Goal: Transaction & Acquisition: Download file/media

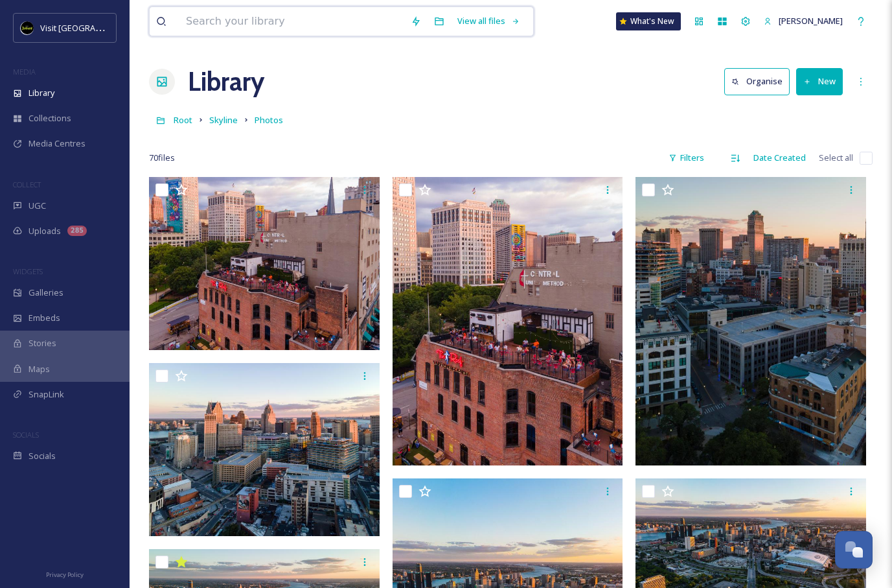
click at [292, 21] on input at bounding box center [292, 21] width 225 height 29
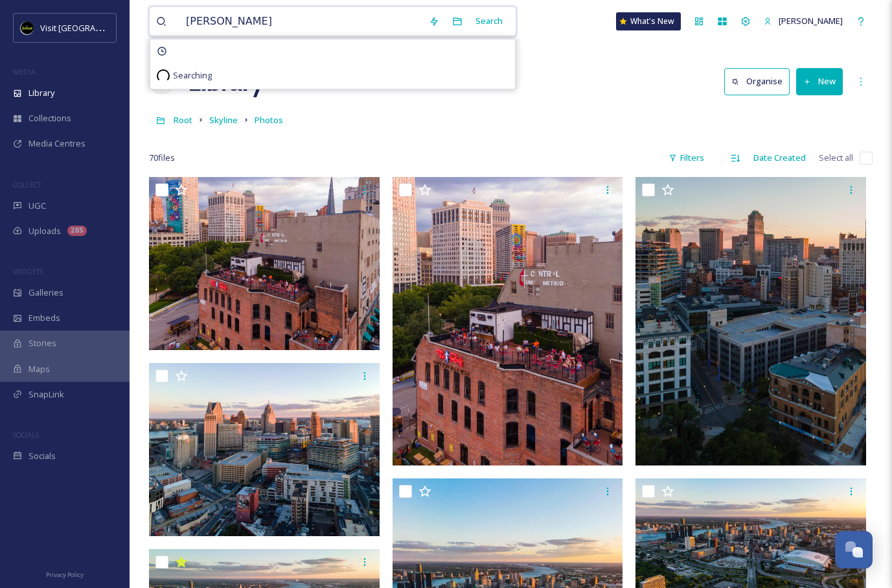
type input "[PERSON_NAME]"
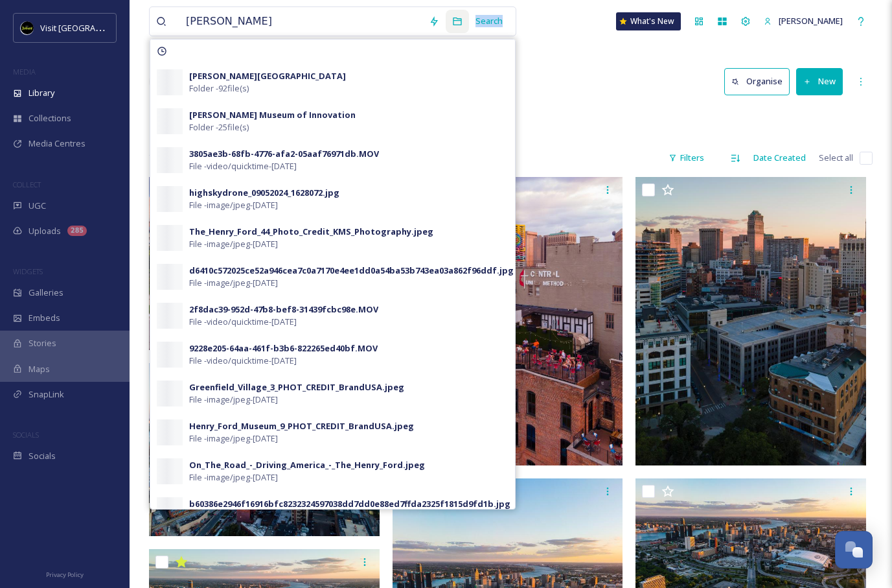
click at [456, 29] on div "Search [PERSON_NAME][GEOGRAPHIC_DATA] Folder - 92 file(s) [PERSON_NAME] Museum …" at bounding box center [466, 20] width 87 height 25
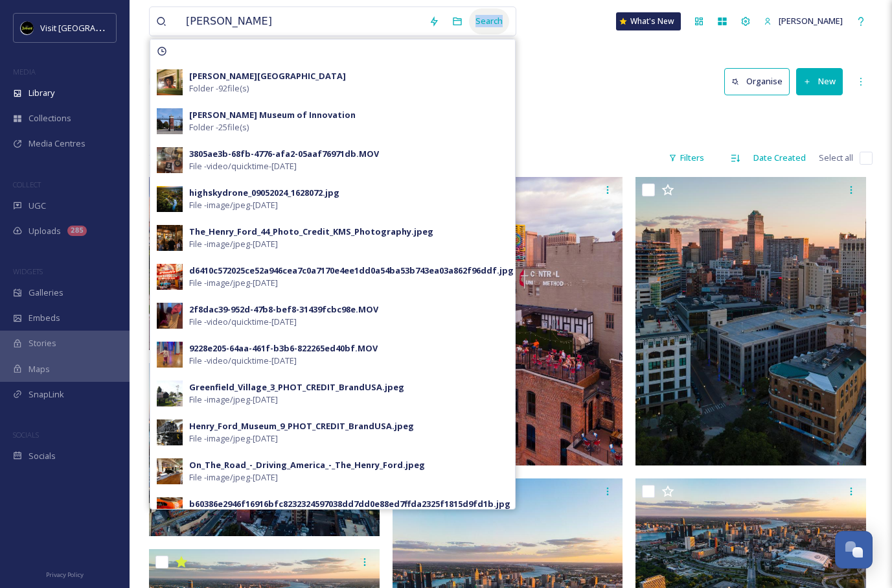
click at [473, 23] on div "Search" at bounding box center [489, 20] width 40 height 25
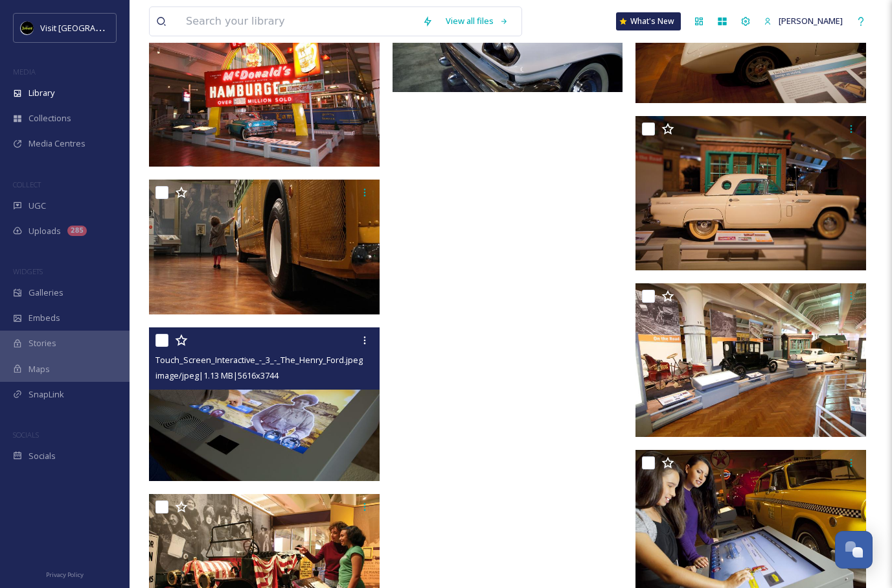
scroll to position [11188, 0]
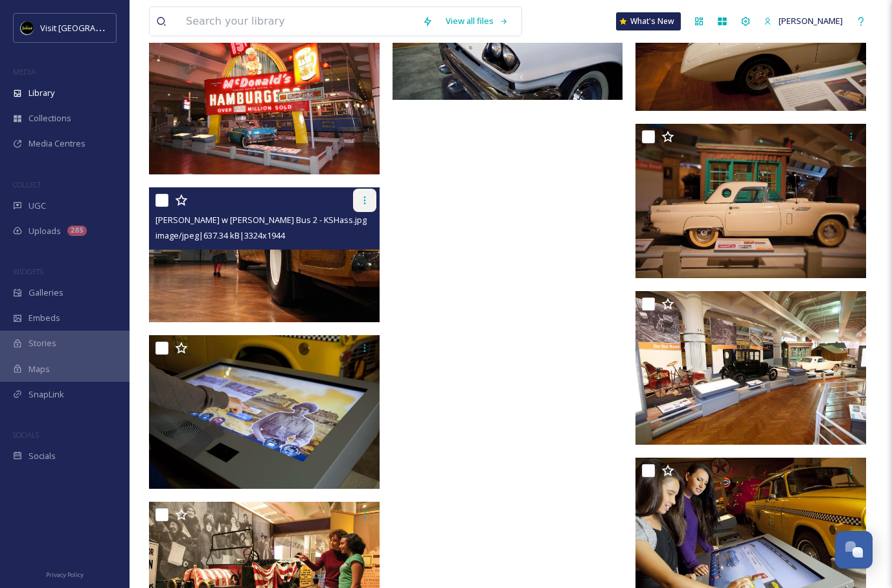
click at [365, 200] on icon at bounding box center [365, 200] width 2 height 8
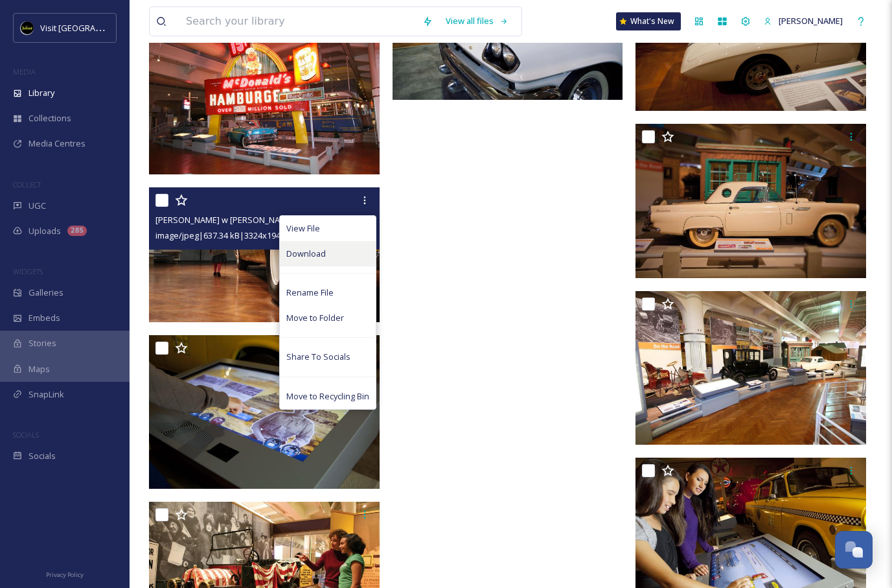
click at [342, 258] on div "Download" at bounding box center [328, 253] width 96 height 25
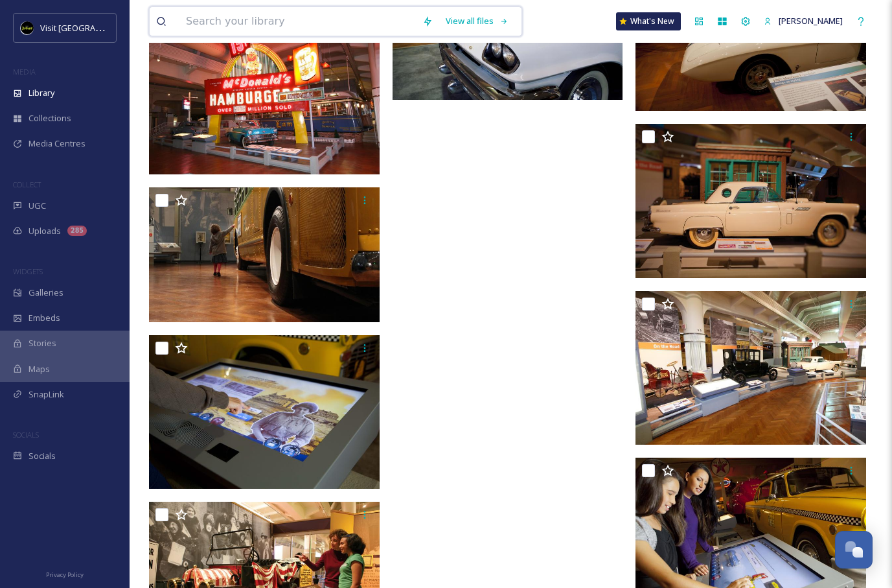
click at [339, 26] on input at bounding box center [298, 21] width 237 height 29
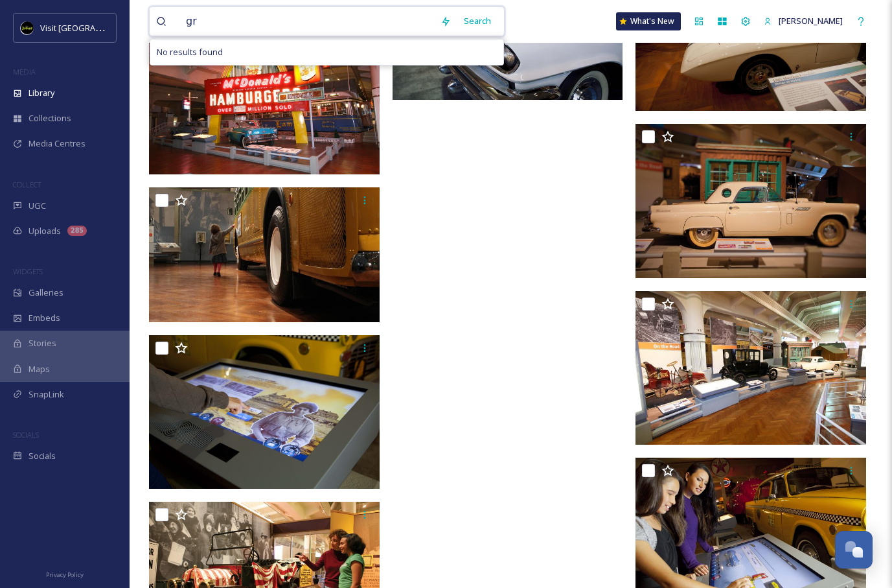
type input "g"
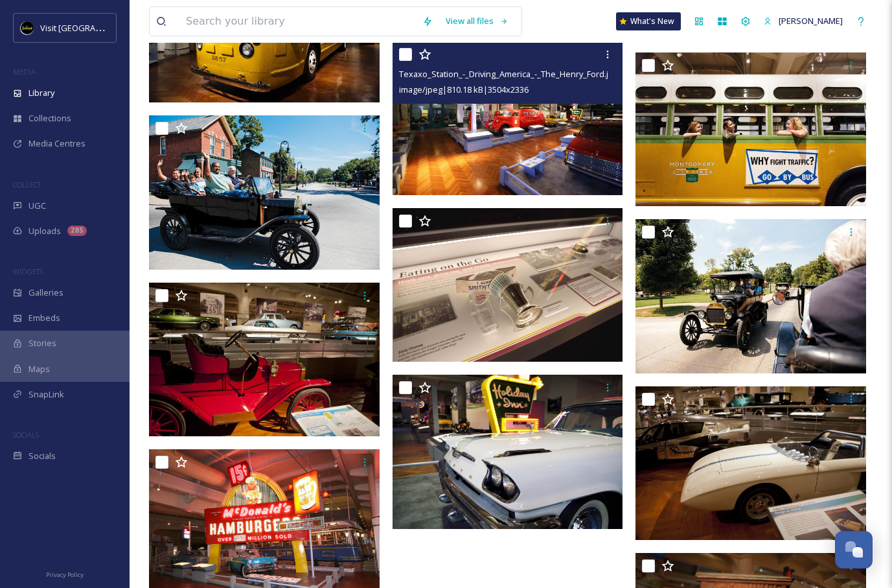
scroll to position [10762, 0]
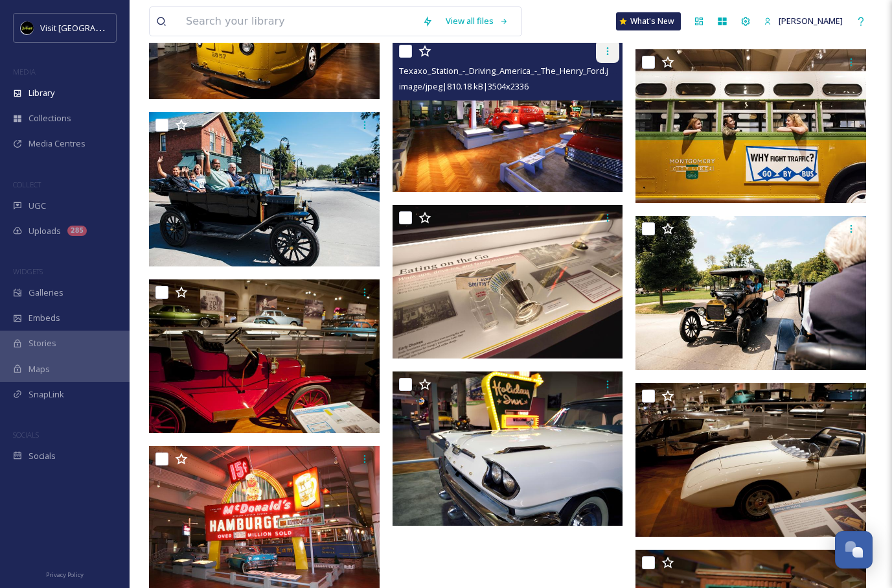
click at [606, 52] on icon at bounding box center [608, 51] width 10 height 10
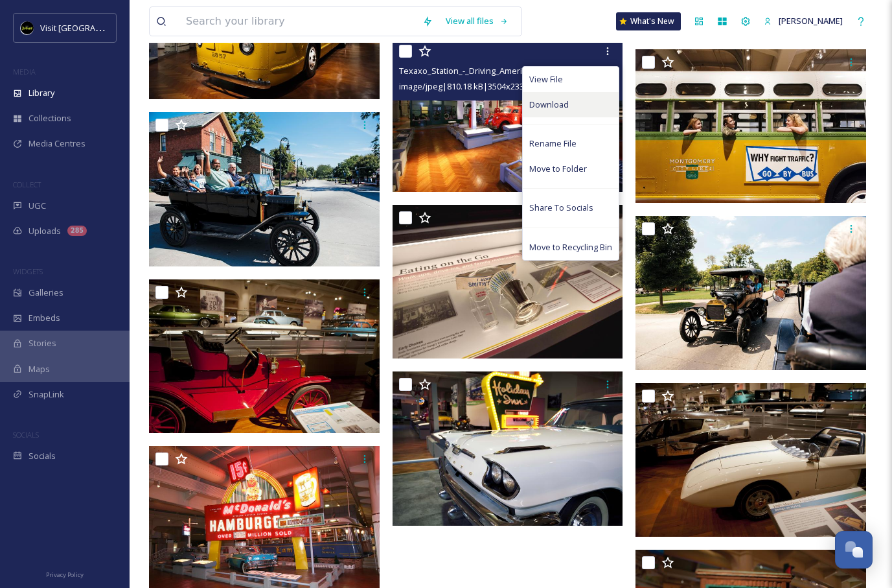
click at [542, 106] on span "Download" at bounding box center [549, 104] width 40 height 12
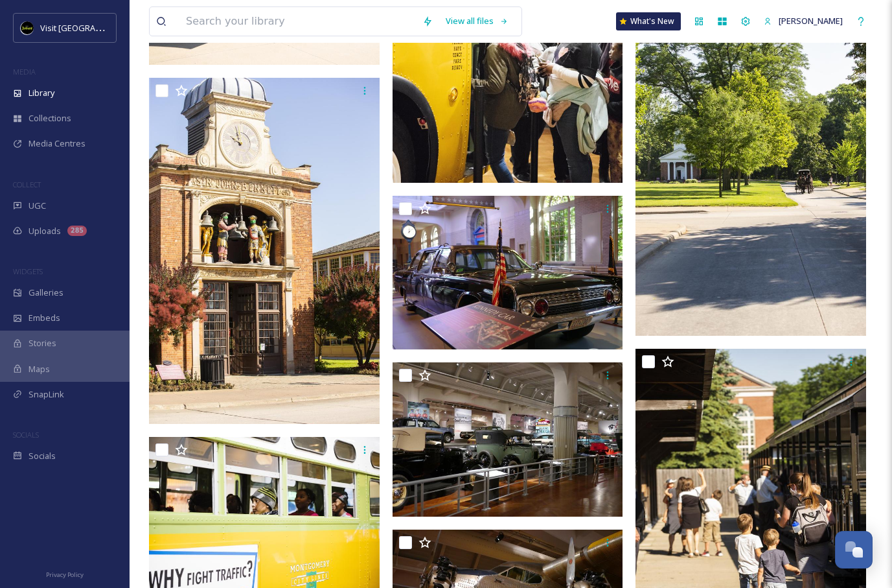
scroll to position [8418, 0]
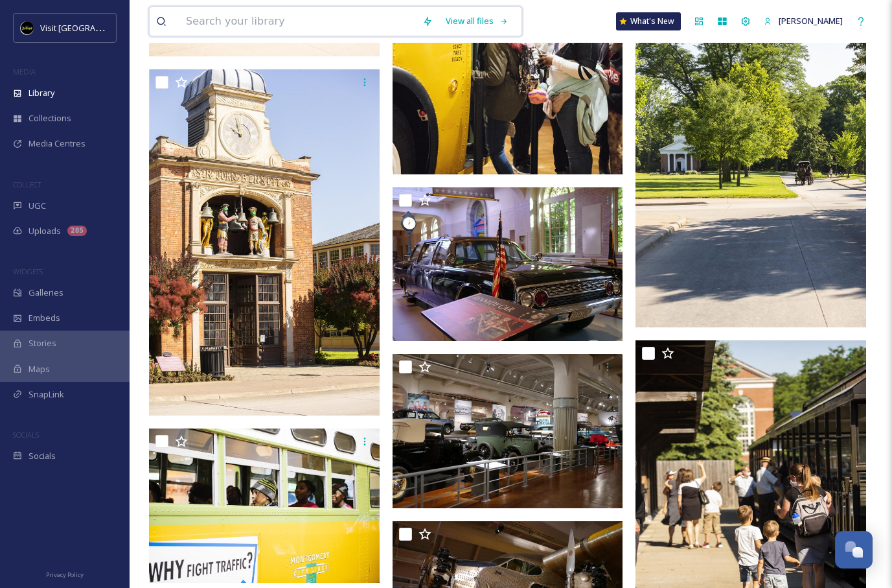
click at [327, 22] on input at bounding box center [298, 21] width 237 height 29
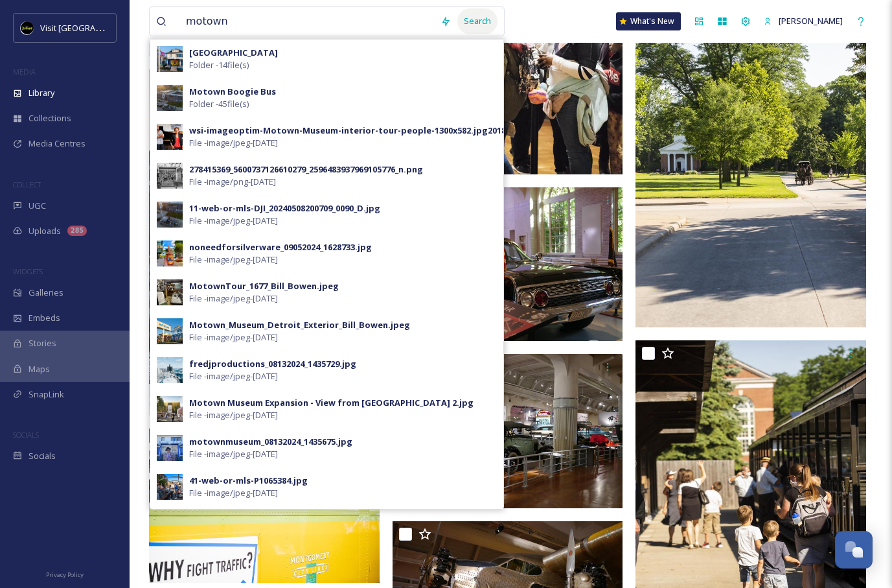
click at [480, 21] on div "Search" at bounding box center [478, 20] width 40 height 25
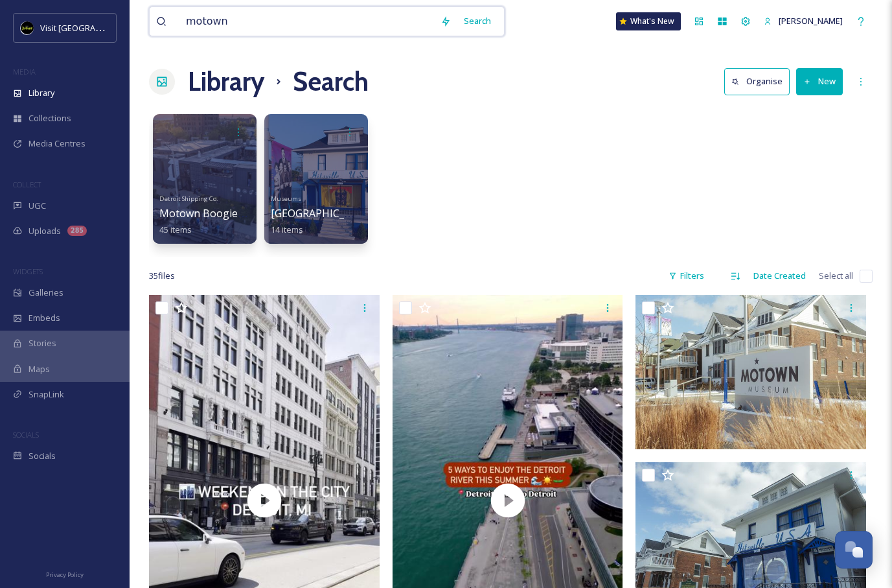
click at [318, 24] on input "motown" at bounding box center [307, 21] width 255 height 29
type input "m"
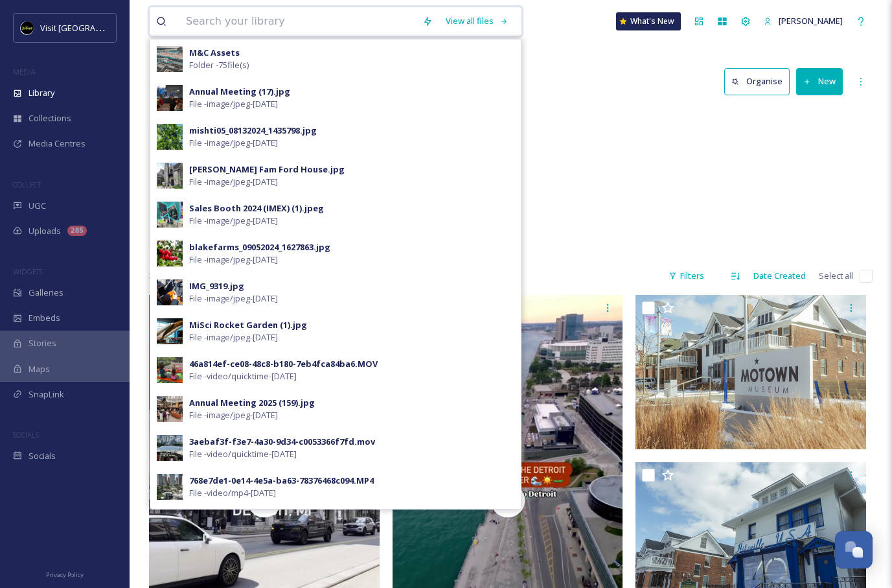
click at [351, 29] on input at bounding box center [298, 21] width 237 height 29
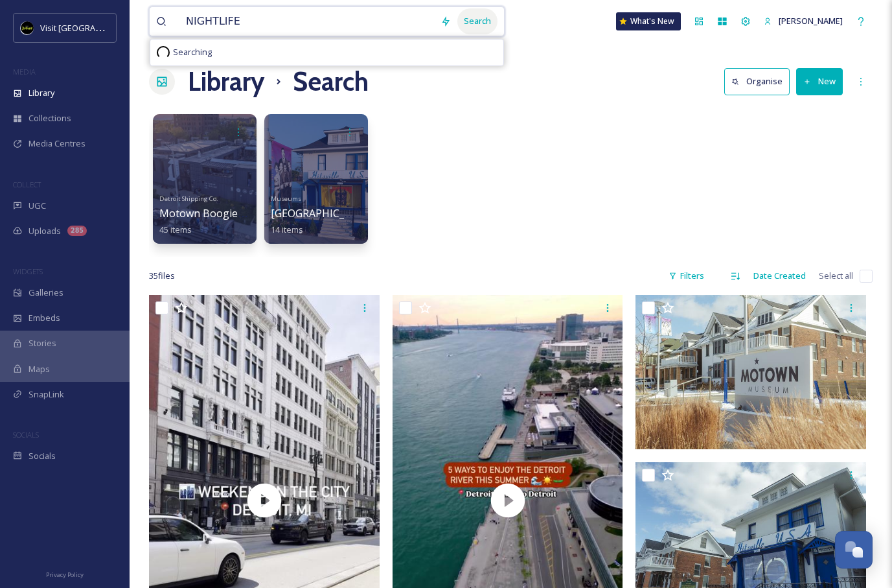
type input "NIGHTLIFE"
click at [469, 16] on div "Search" at bounding box center [478, 20] width 40 height 25
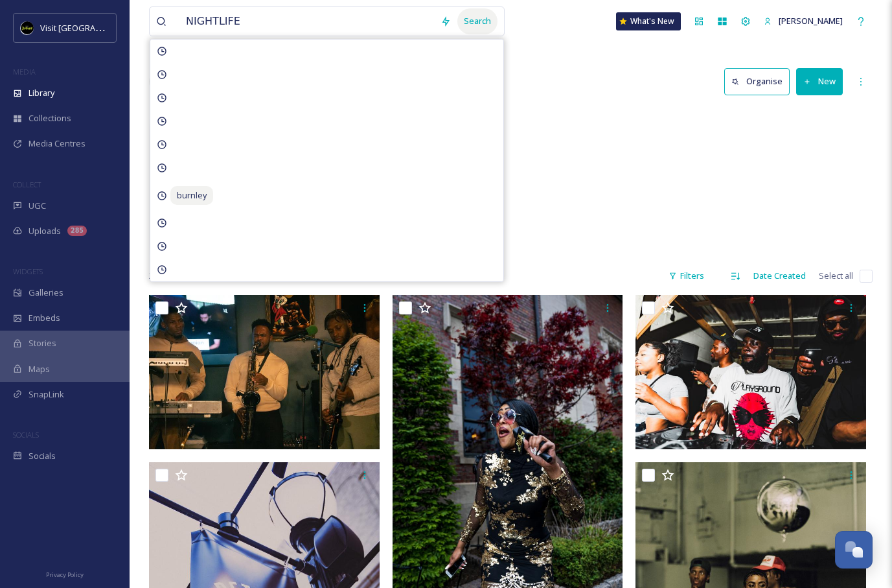
click at [458, 26] on div "Search" at bounding box center [478, 20] width 40 height 25
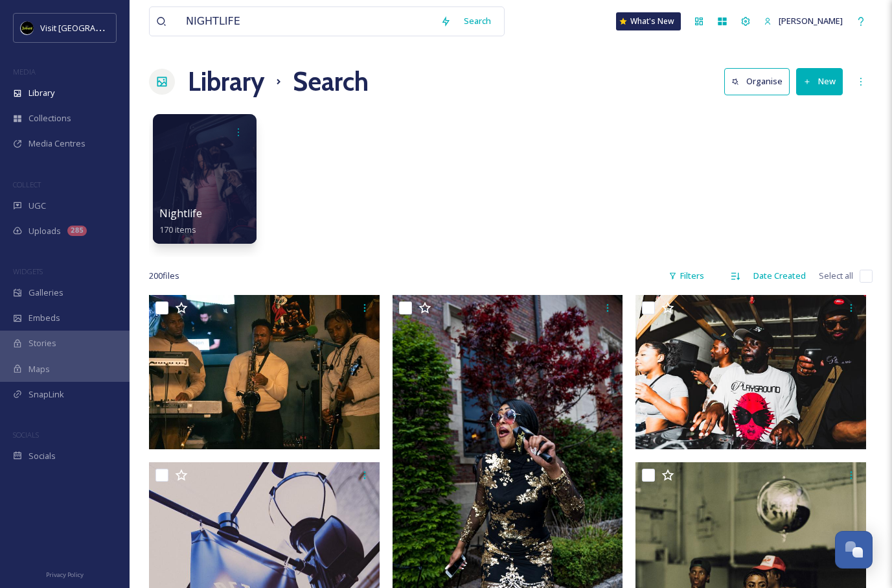
click at [566, 159] on div "Nightlife 170 items" at bounding box center [511, 182] width 724 height 149
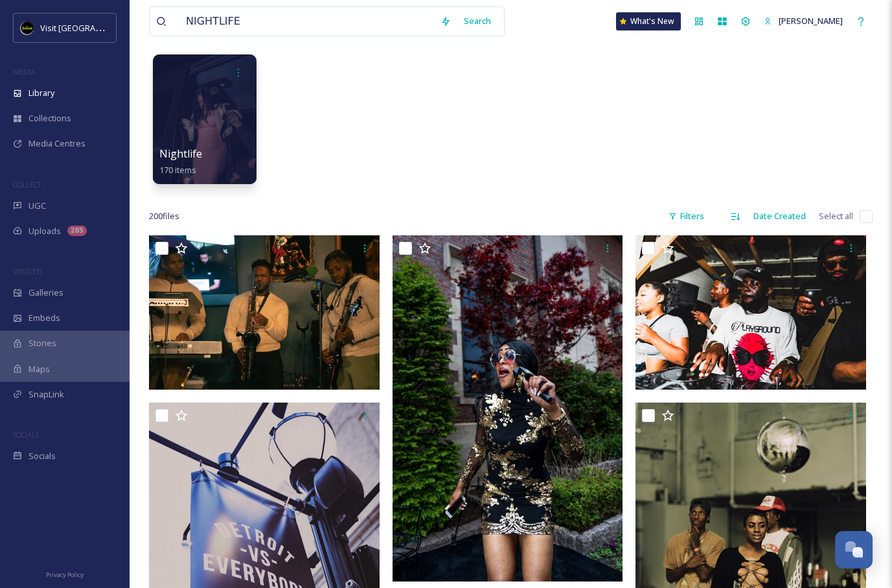
scroll to position [56, 0]
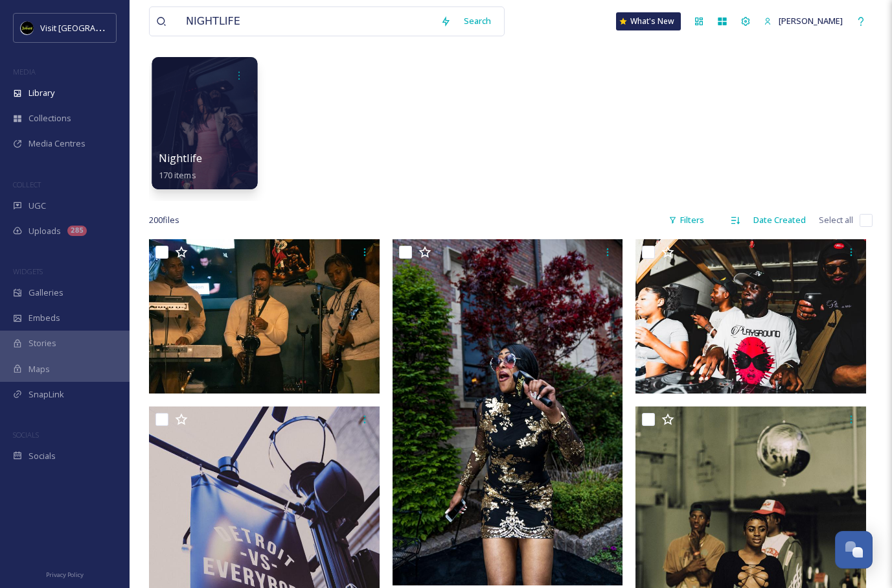
click at [192, 98] on div at bounding box center [205, 123] width 106 height 132
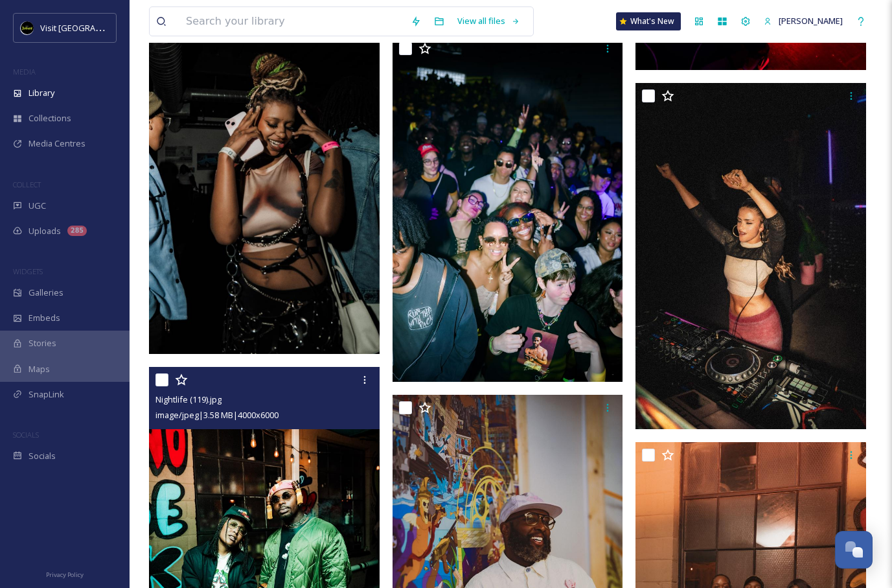
scroll to position [6324, 0]
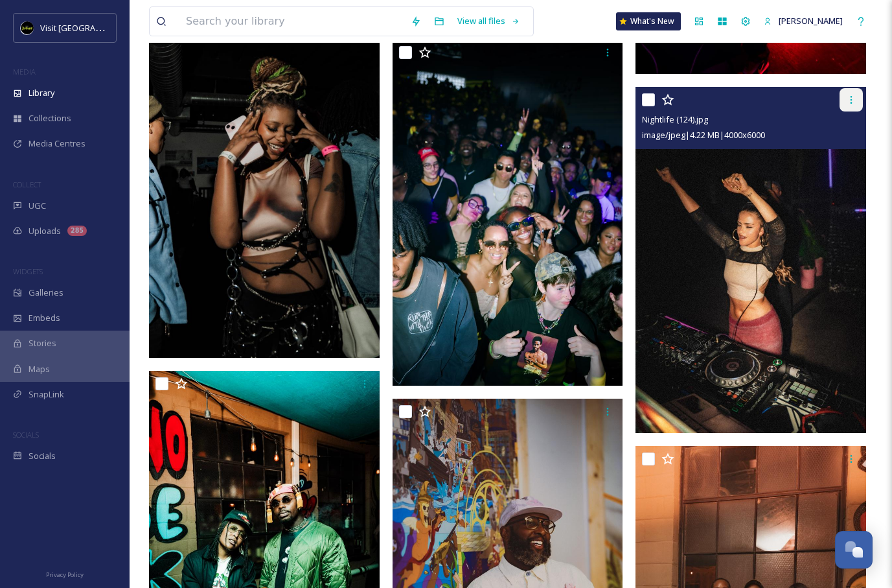
click at [854, 105] on div at bounding box center [851, 99] width 23 height 23
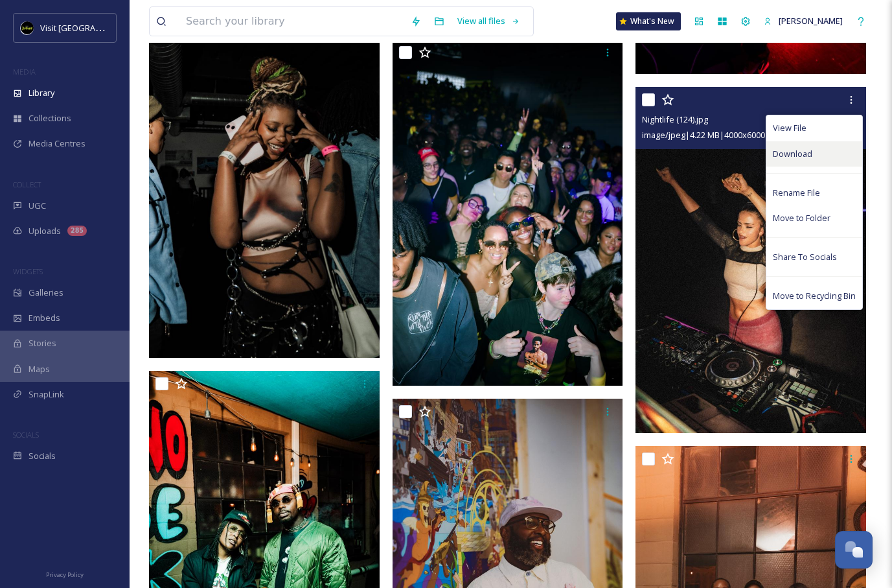
click at [791, 158] on span "Download" at bounding box center [793, 154] width 40 height 12
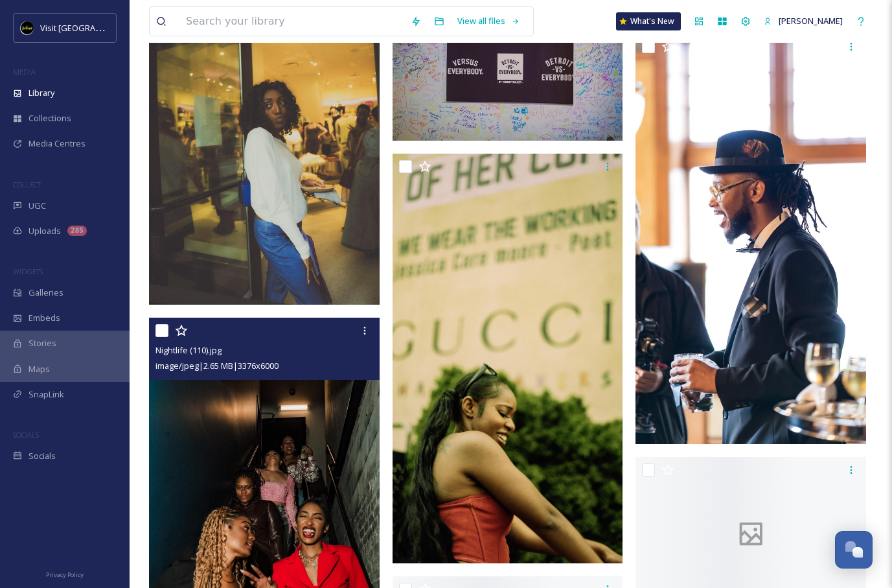
scroll to position [7705, 0]
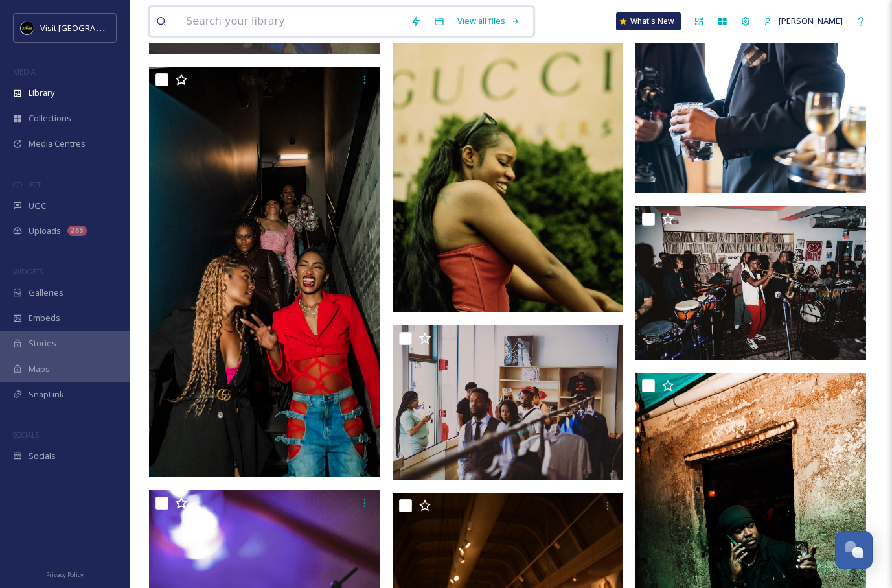
click at [358, 18] on input at bounding box center [292, 21] width 225 height 29
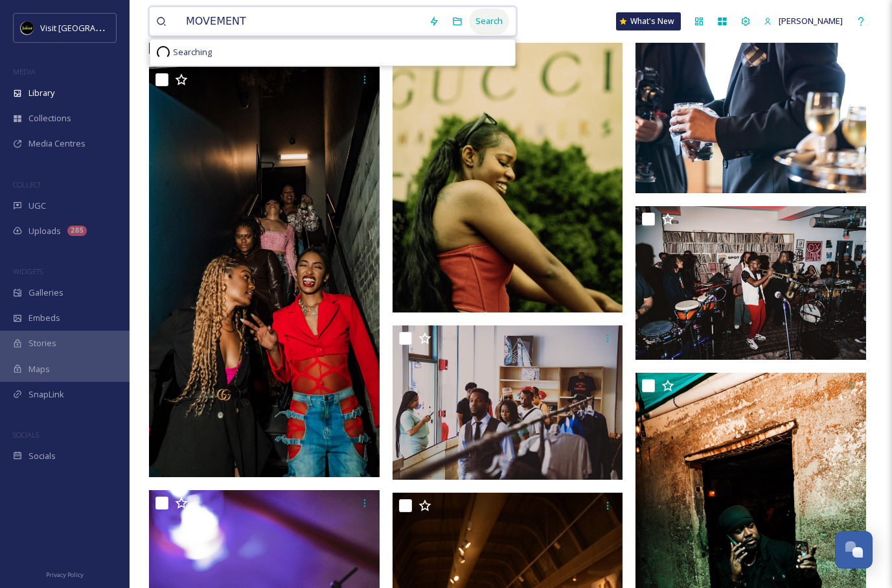
type input "MOVEMENT"
click at [489, 23] on div "Search" at bounding box center [489, 20] width 40 height 25
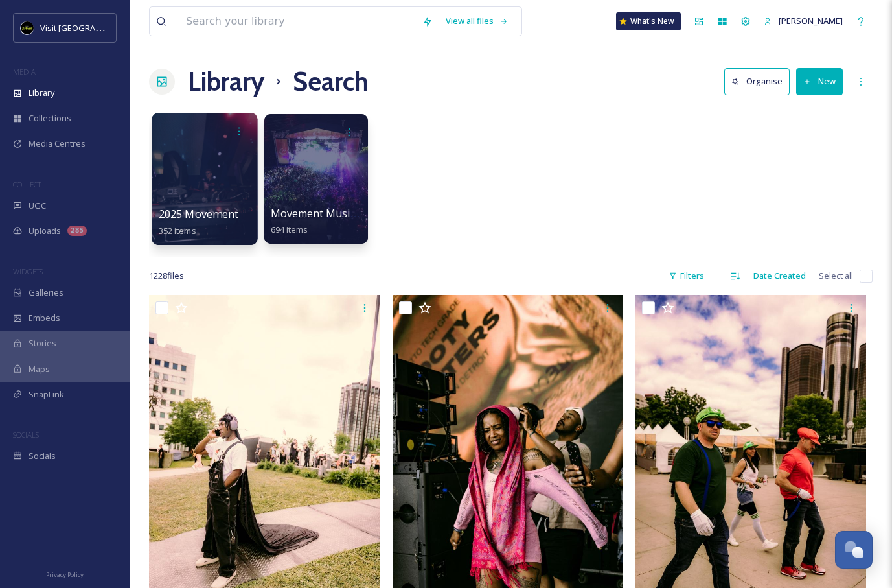
click at [225, 176] on div at bounding box center [205, 179] width 106 height 132
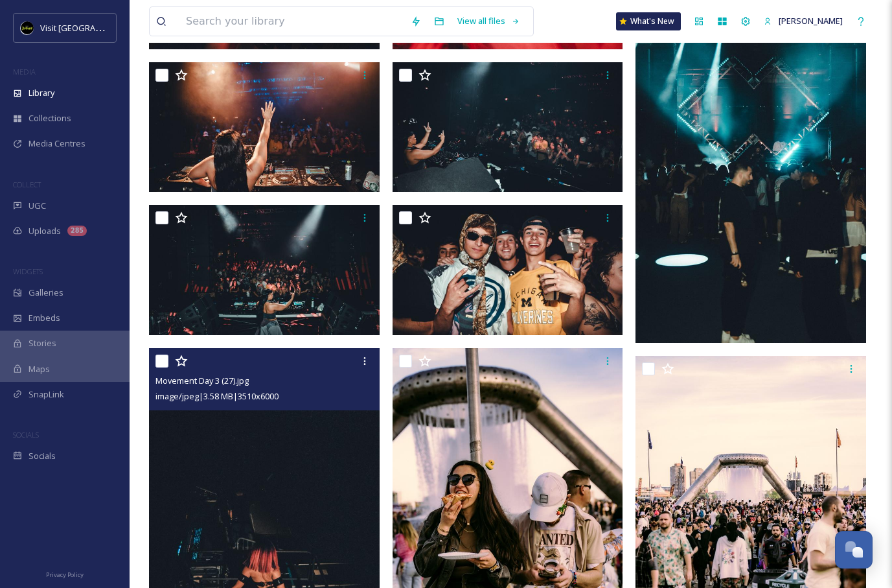
scroll to position [1940, 0]
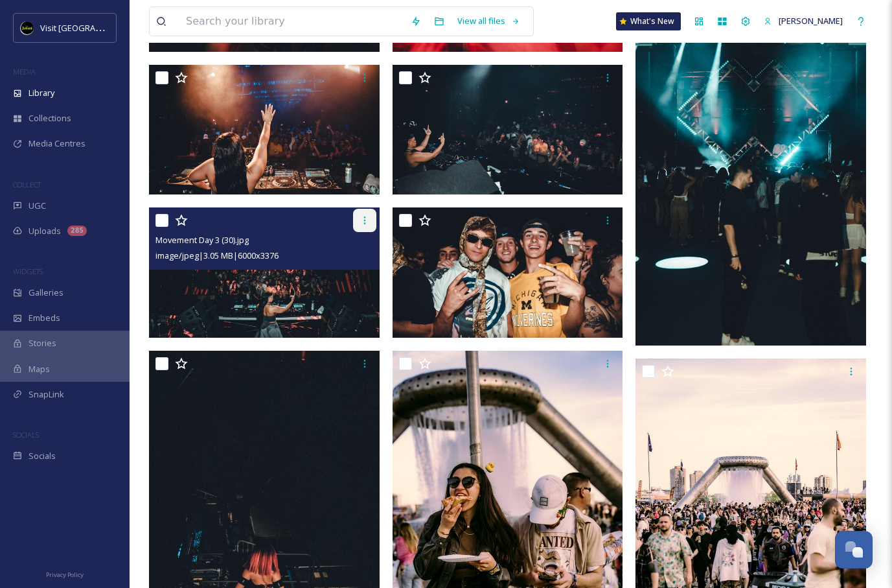
click at [362, 220] on icon at bounding box center [365, 220] width 10 height 10
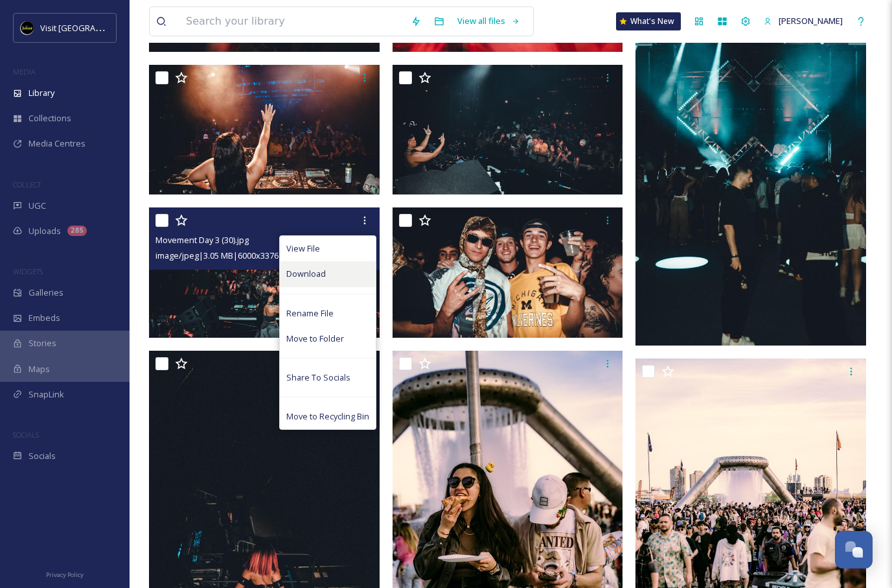
click at [330, 270] on div "Download" at bounding box center [328, 273] width 96 height 25
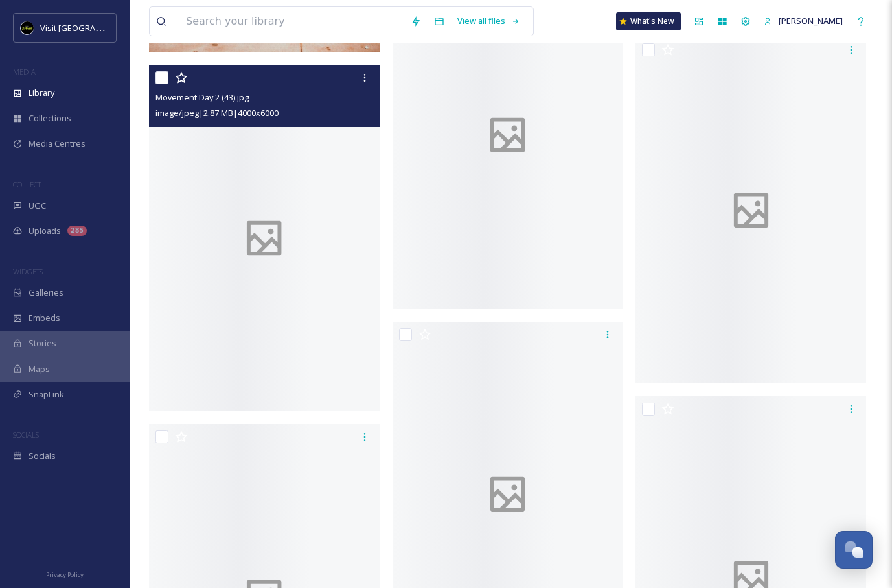
scroll to position [6054, 0]
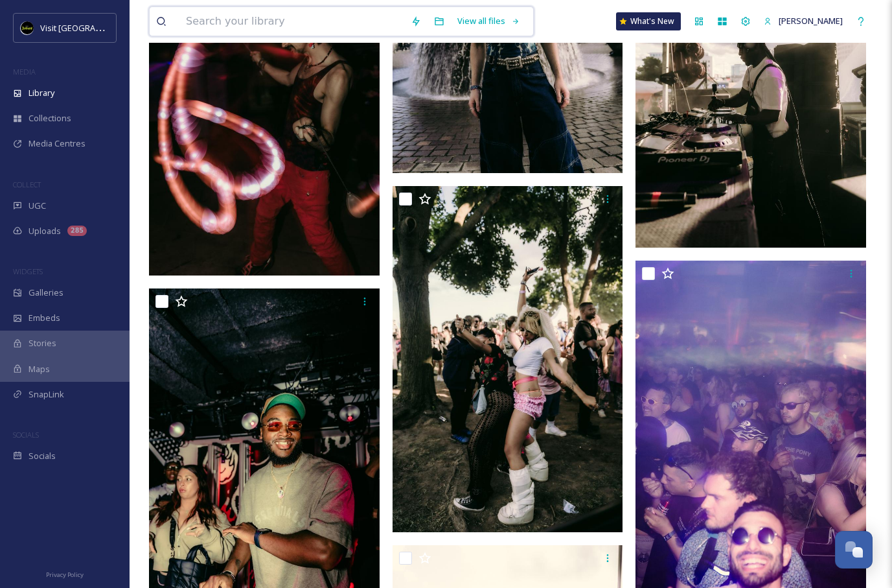
click at [319, 13] on input at bounding box center [292, 21] width 225 height 29
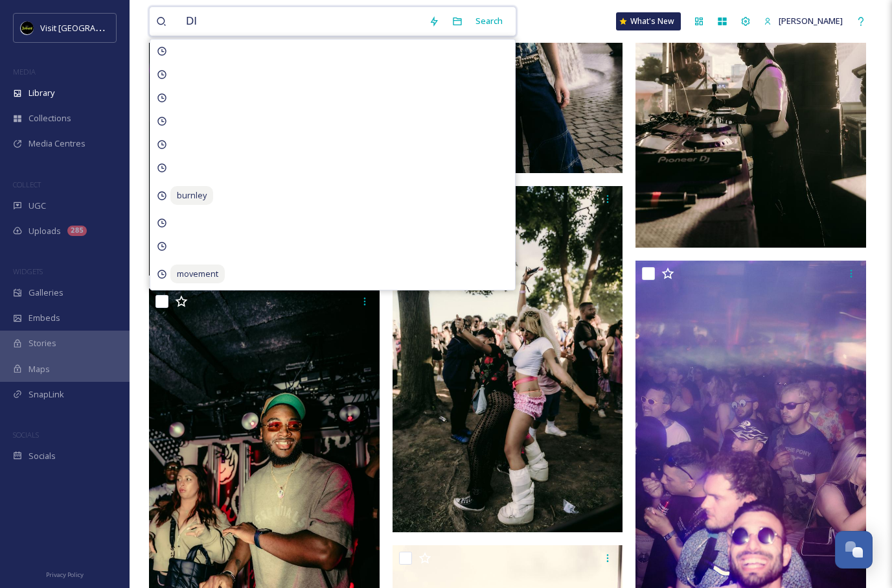
type input "DIA"
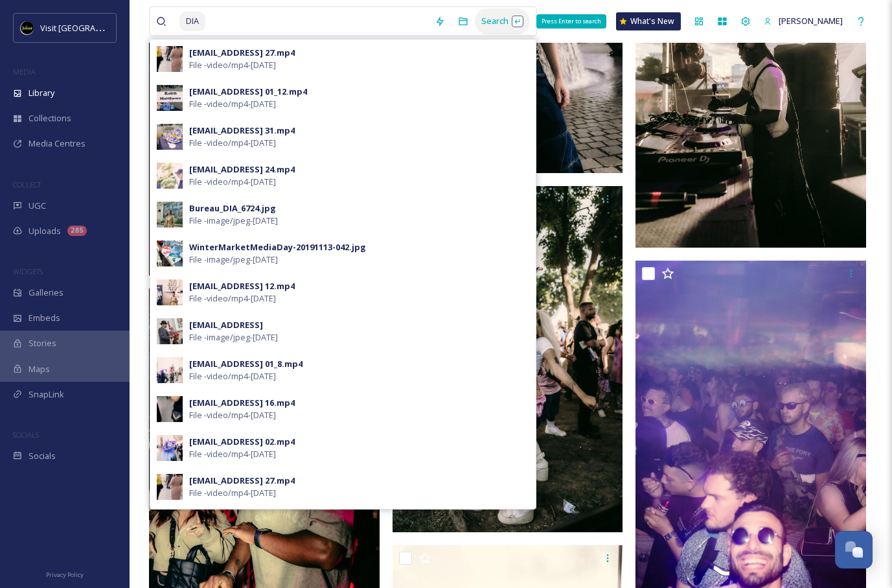
click at [486, 15] on div "Search Press Enter to search" at bounding box center [502, 20] width 55 height 25
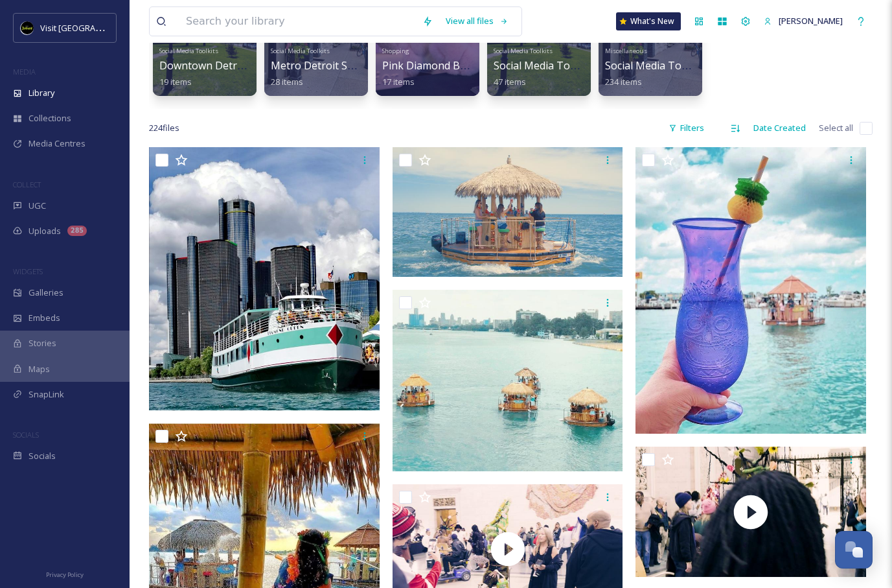
scroll to position [152, 0]
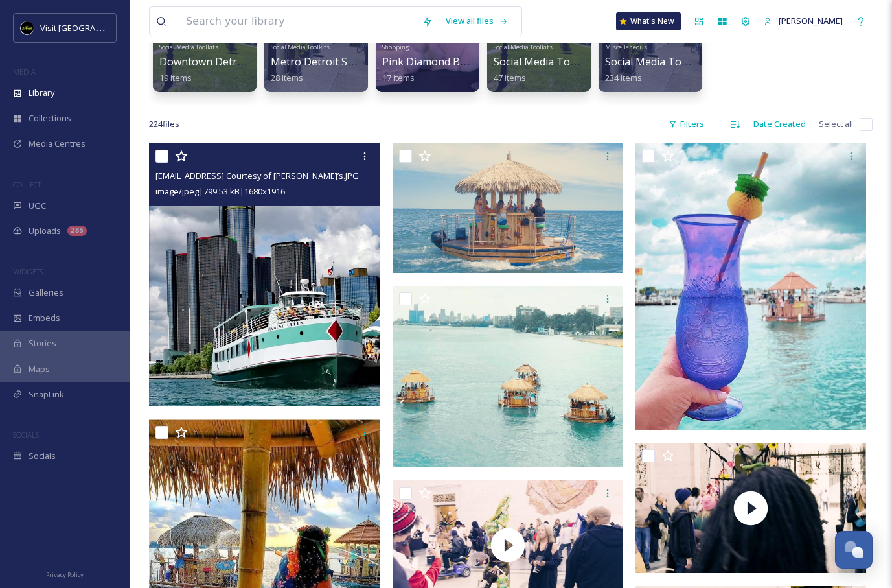
click at [274, 259] on img at bounding box center [264, 274] width 231 height 263
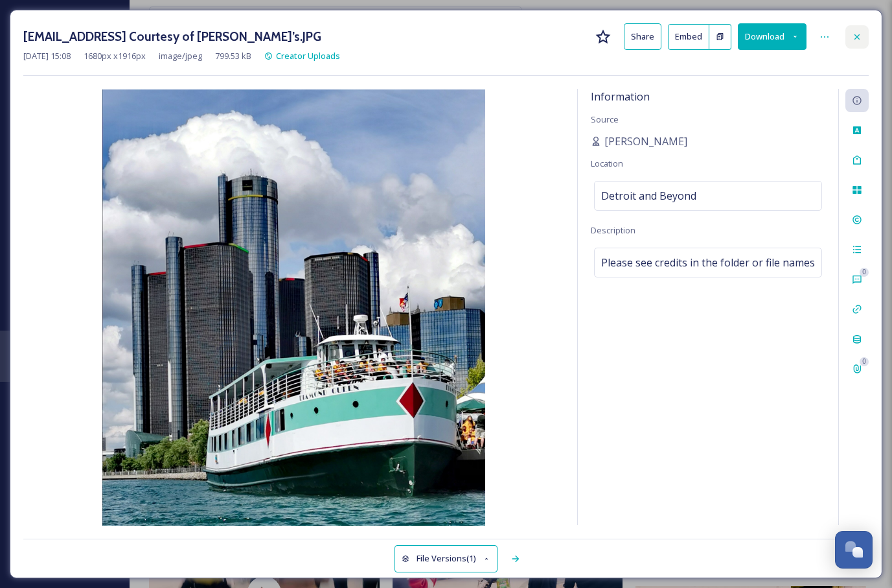
click at [857, 35] on icon at bounding box center [857, 37] width 10 height 10
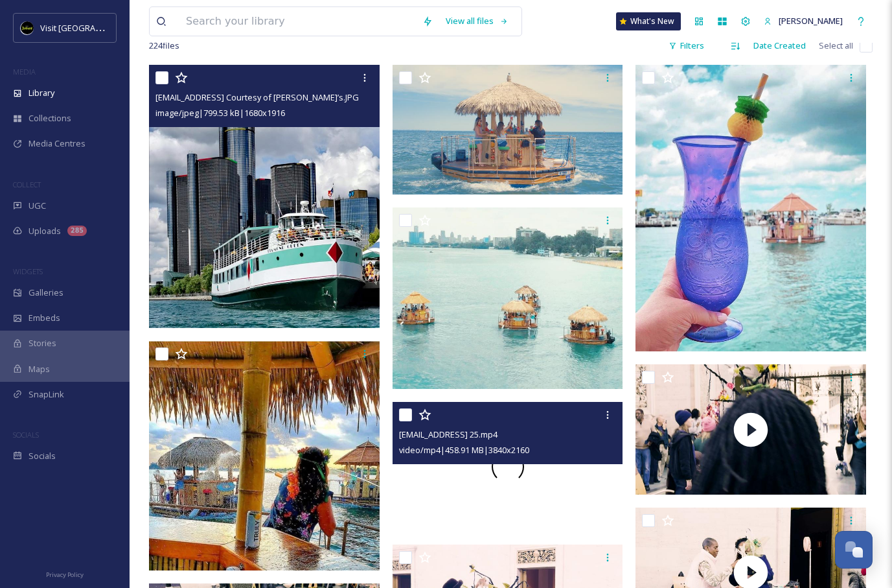
scroll to position [229, 0]
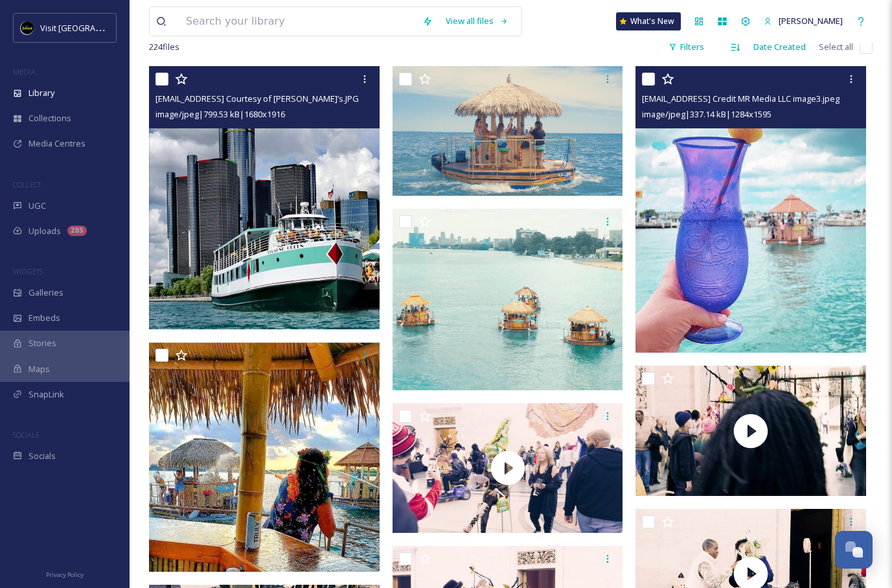
click at [818, 209] on img at bounding box center [751, 209] width 231 height 286
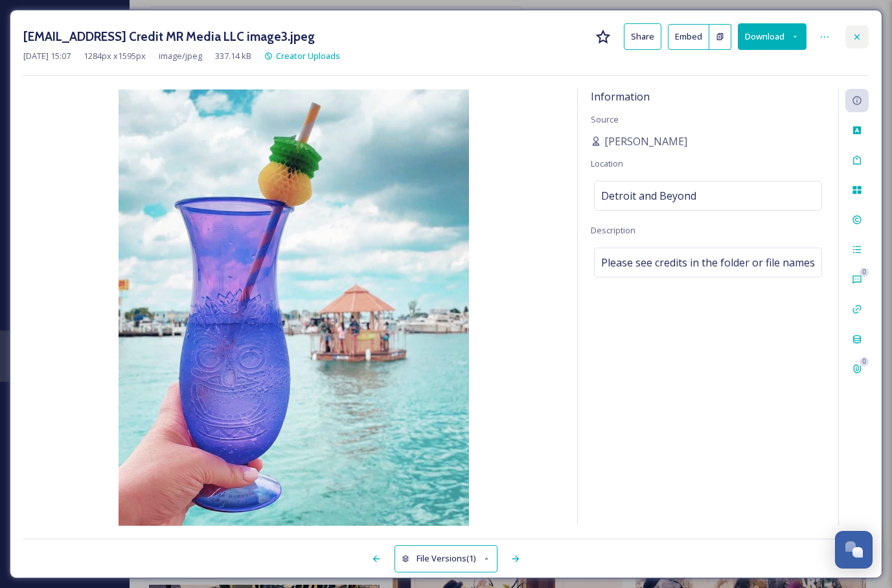
click at [853, 38] on icon at bounding box center [857, 37] width 10 height 10
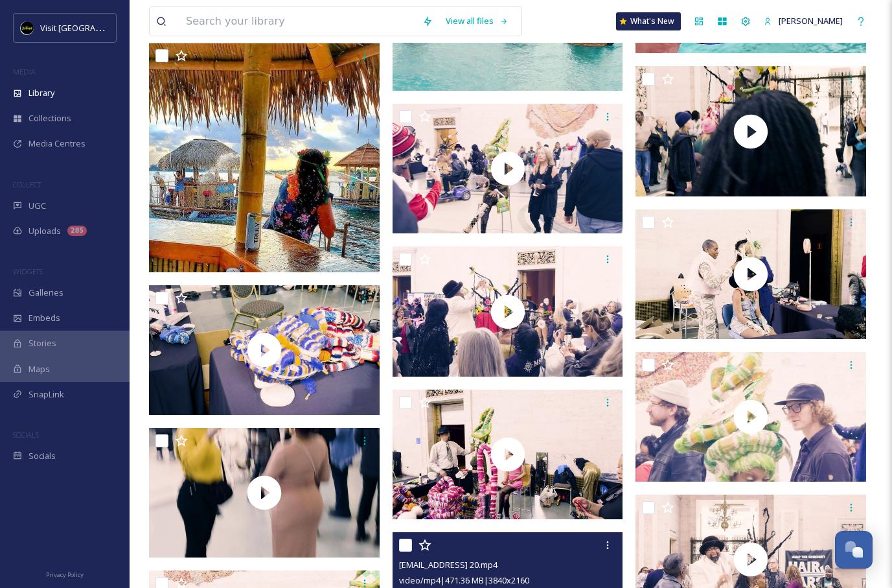
scroll to position [490, 0]
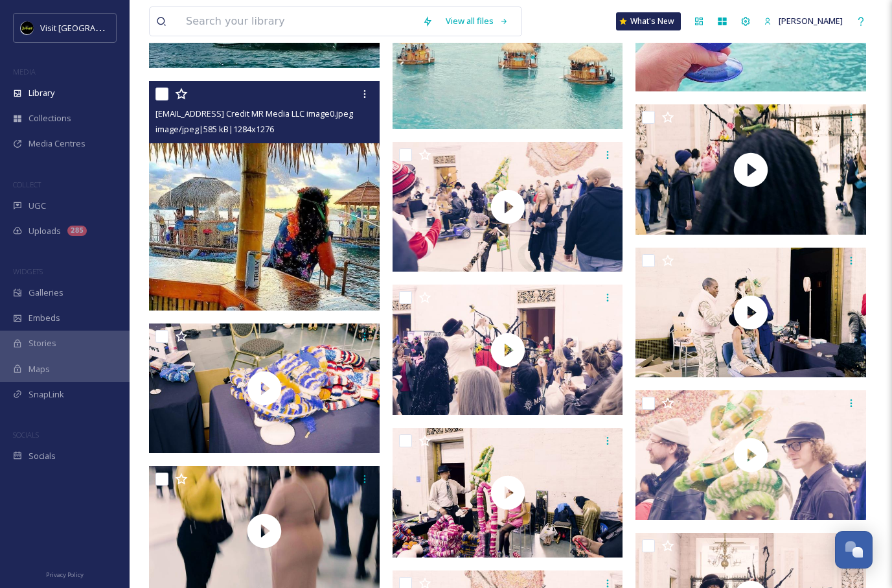
click at [344, 227] on img at bounding box center [264, 195] width 231 height 229
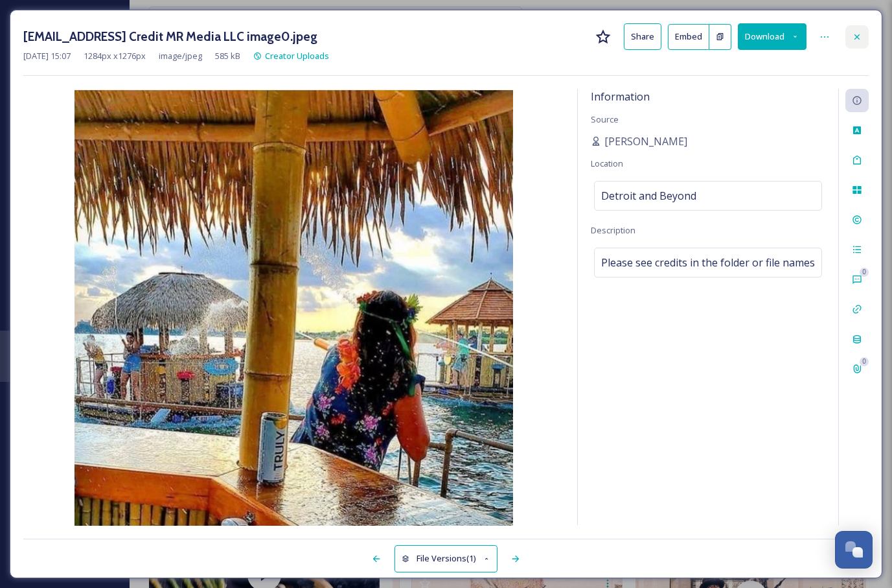
click at [861, 36] on icon at bounding box center [857, 37] width 10 height 10
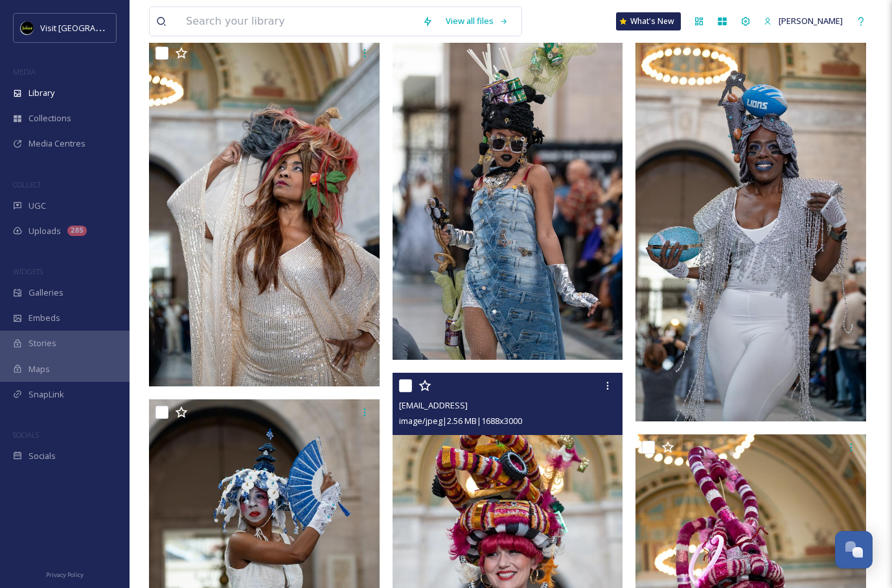
scroll to position [6175, 0]
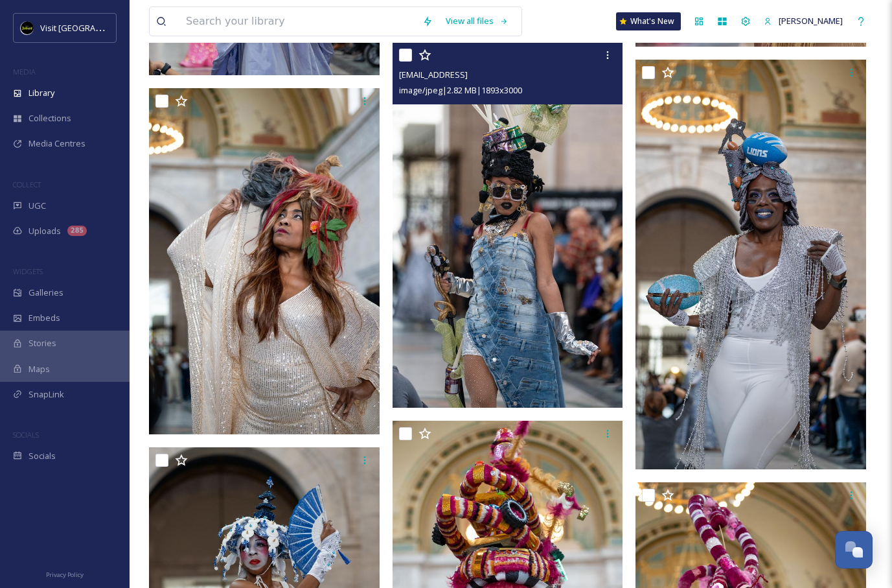
click at [573, 238] on img at bounding box center [508, 224] width 231 height 365
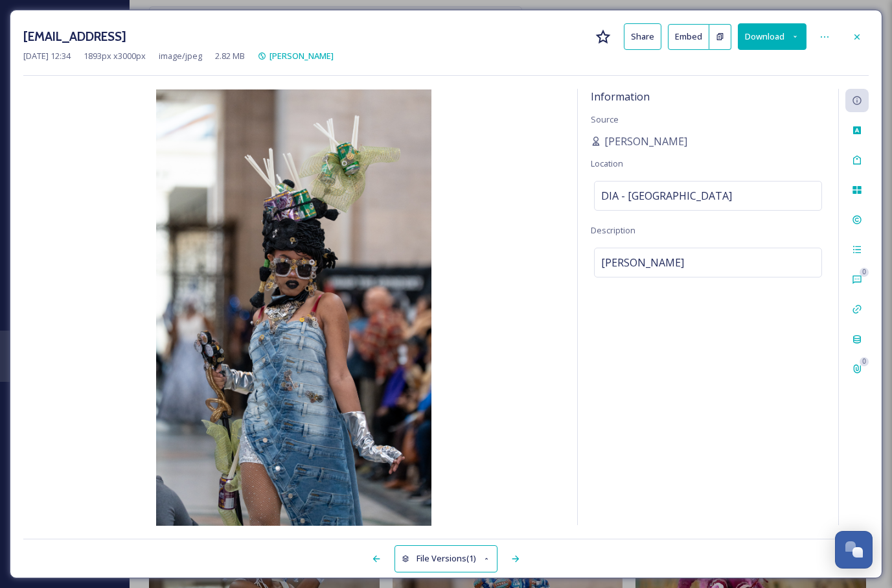
click at [778, 38] on button "Download" at bounding box center [772, 36] width 69 height 27
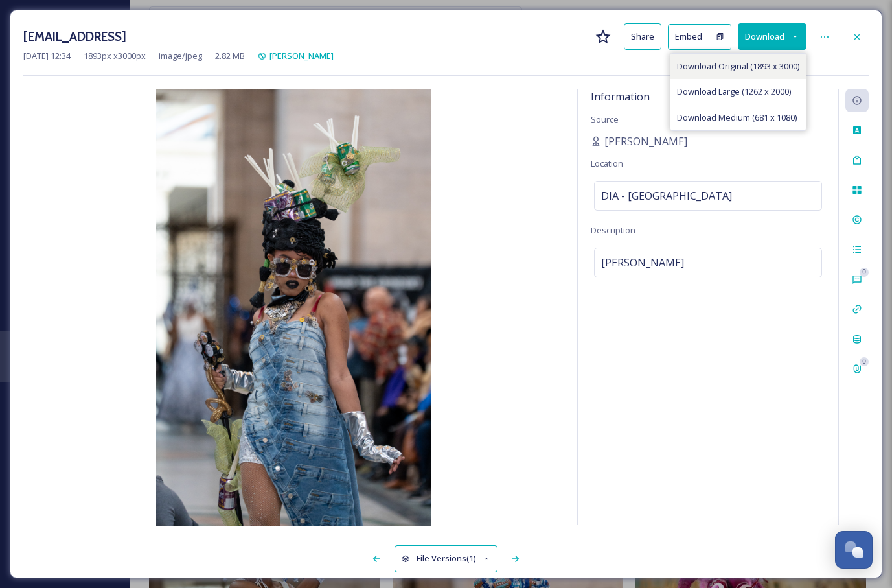
click at [734, 67] on span "Download Original (1893 x 3000)" at bounding box center [738, 66] width 122 height 12
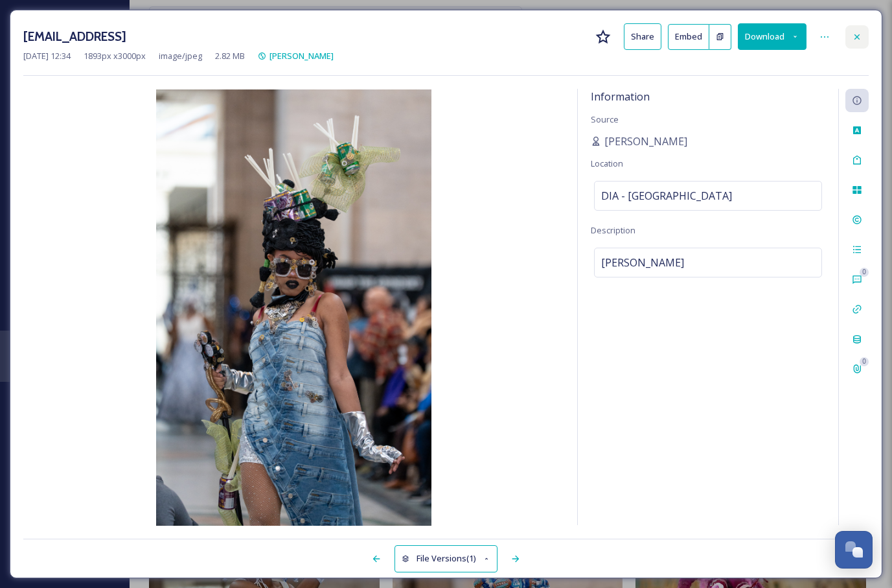
click at [862, 36] on icon at bounding box center [857, 37] width 10 height 10
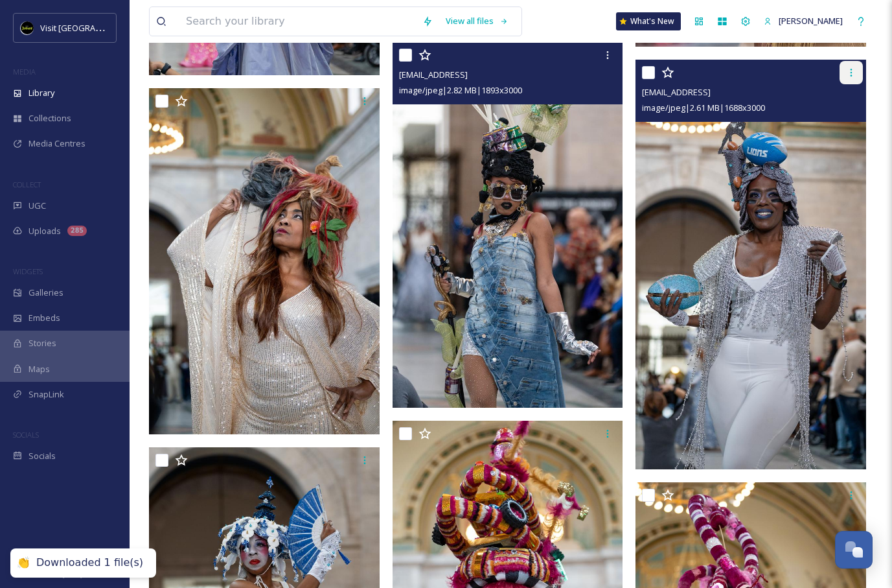
click at [851, 73] on icon at bounding box center [851, 72] width 10 height 10
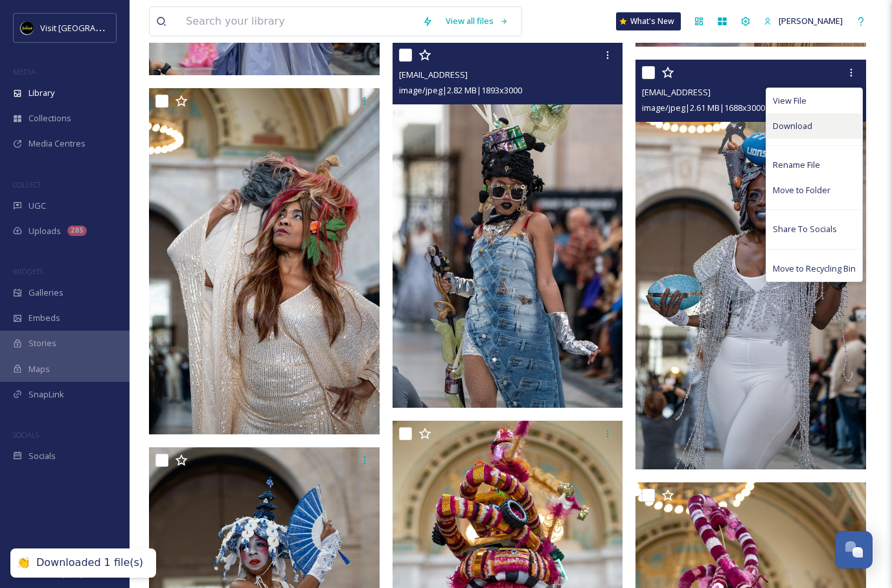
click at [791, 122] on span "Download" at bounding box center [793, 126] width 40 height 12
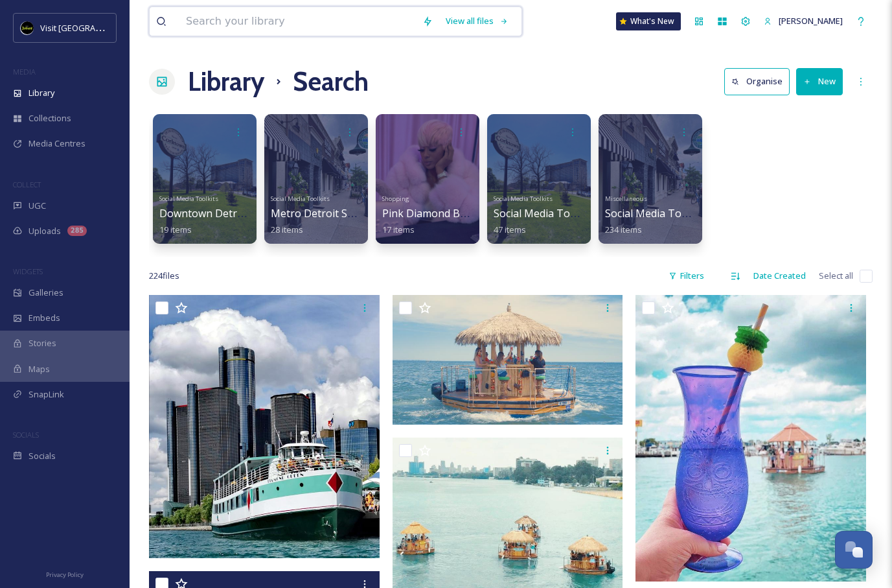
click at [312, 14] on input at bounding box center [298, 21] width 237 height 29
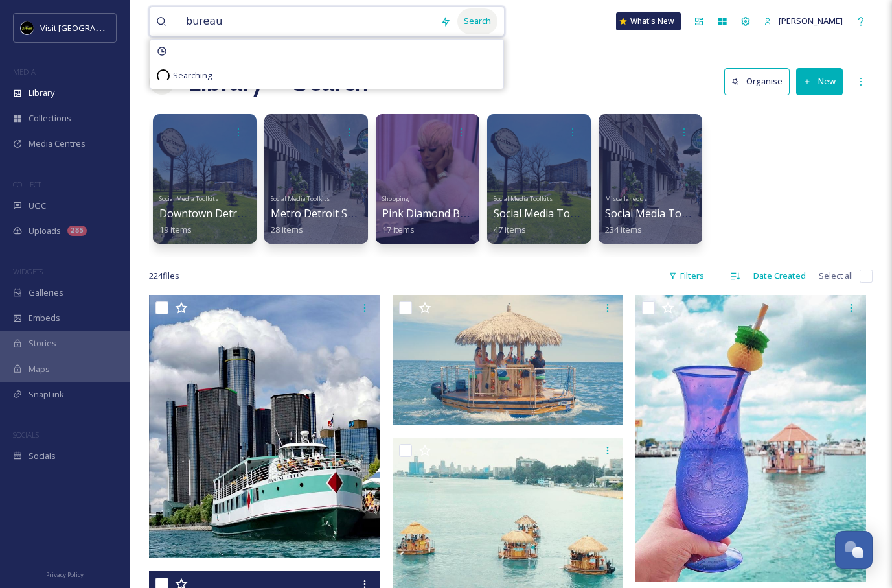
type input "bureau"
